Goal: Complete application form

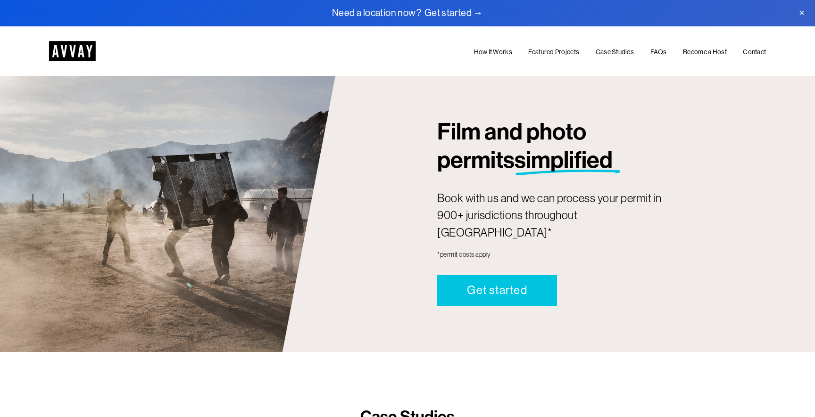
scroll to position [868, 0]
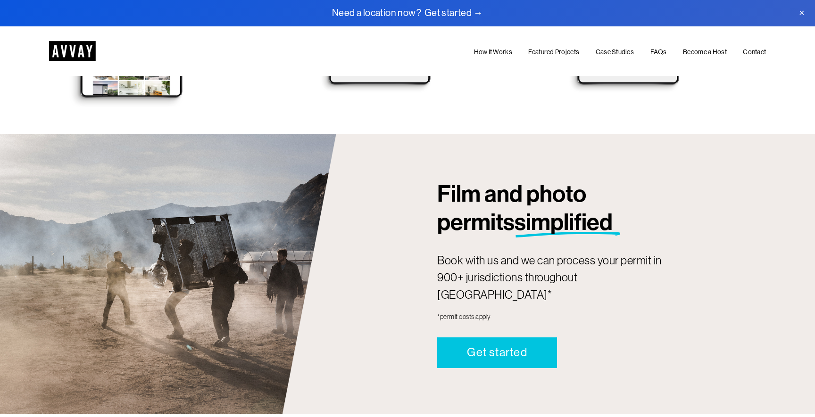
click at [520, 208] on span "simplified" at bounding box center [563, 222] width 98 height 28
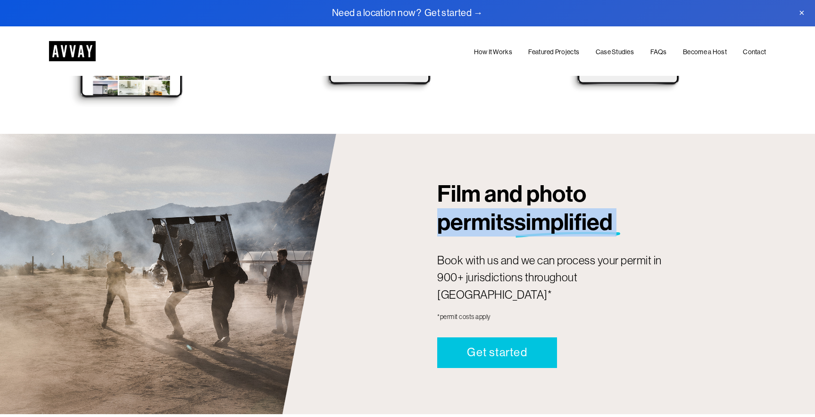
click at [520, 208] on span "simplified" at bounding box center [563, 222] width 98 height 28
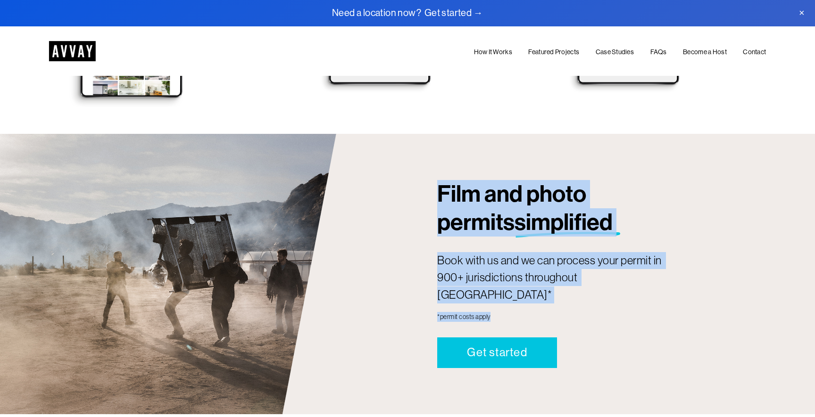
drag, startPoint x: 408, startPoint y: 158, endPoint x: 580, endPoint y: 290, distance: 216.9
click at [580, 290] on div "Film and photo permits simplified Book with us and we can process your permit i…" at bounding box center [407, 274] width 815 height 281
click at [576, 286] on div "Film and photo permits simplified Book with us and we can process your permit i…" at bounding box center [407, 274] width 815 height 281
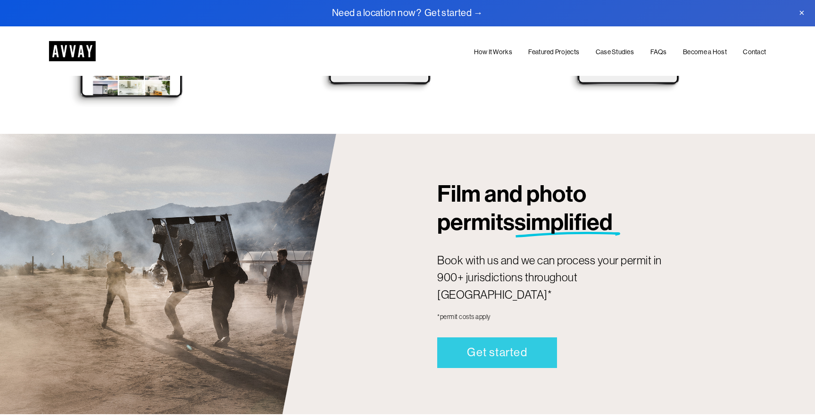
click at [506, 338] on link "Get started" at bounding box center [496, 353] width 119 height 31
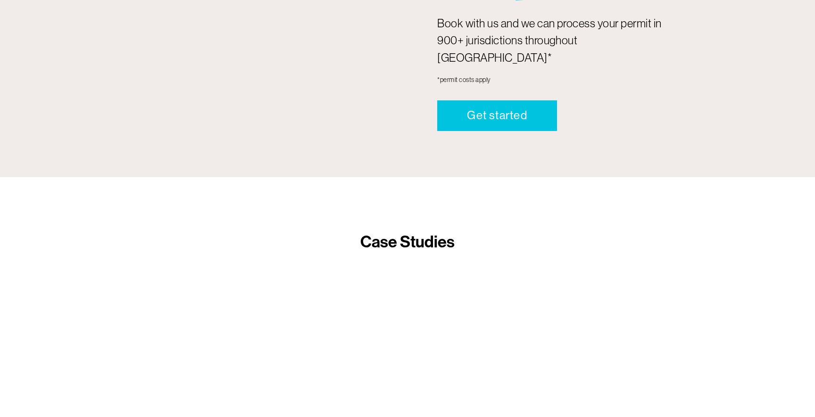
scroll to position [1226, 0]
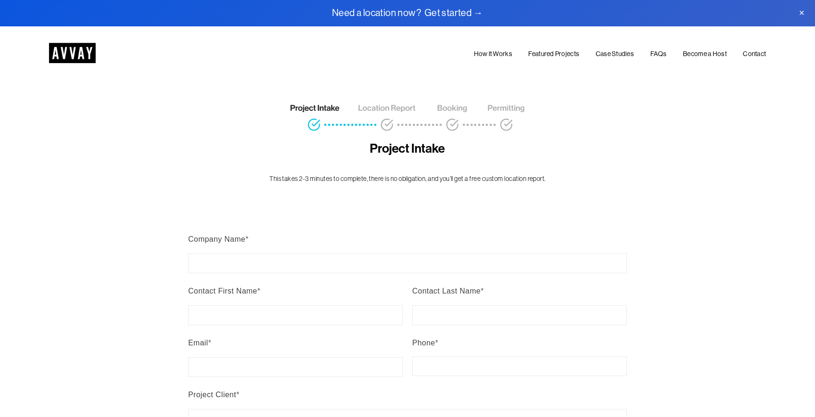
click at [426, 180] on p "This takes 2-3 minutes to complete, there is no obligation, and you’ll get a fr…" at bounding box center [408, 179] width 356 height 10
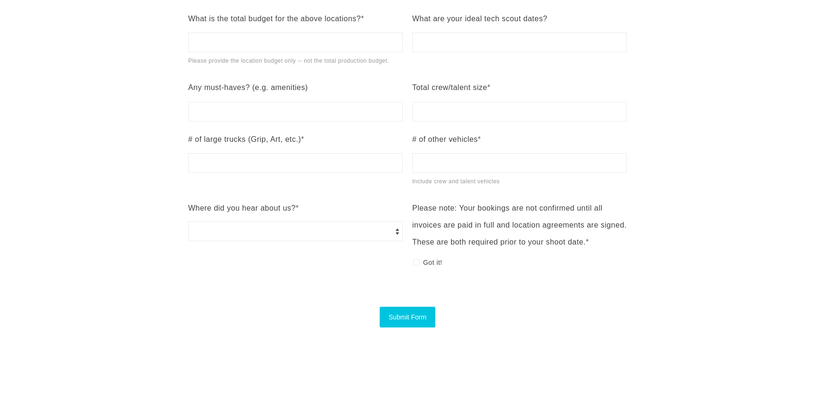
scroll to position [854, 0]
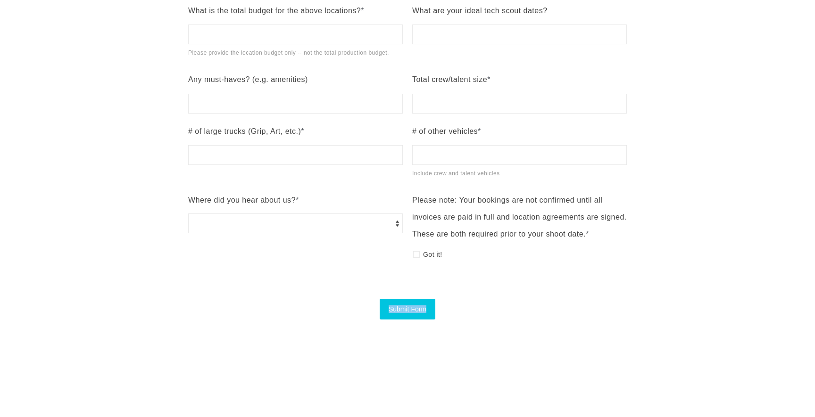
drag, startPoint x: 631, startPoint y: 316, endPoint x: 649, endPoint y: 290, distance: 31.1
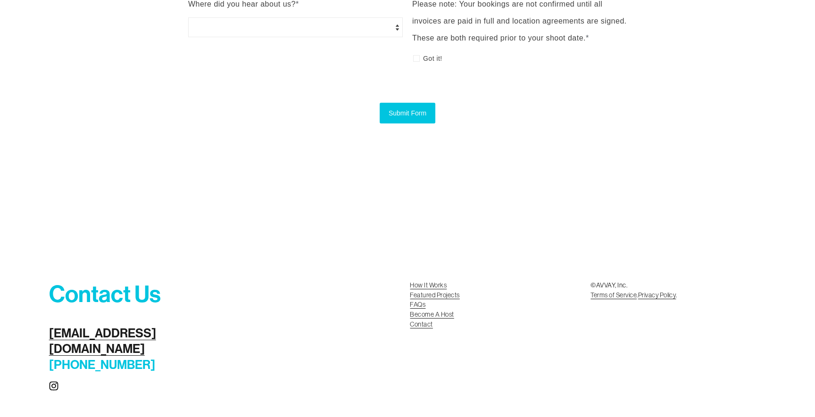
click at [57, 382] on use "Instagram" at bounding box center [53, 386] width 9 height 9
